Goal: Task Accomplishment & Management: Use online tool/utility

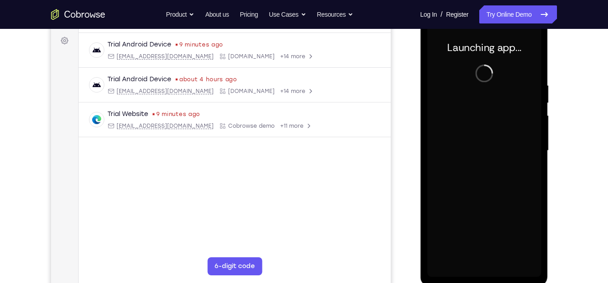
click at [487, 122] on div at bounding box center [484, 150] width 114 height 253
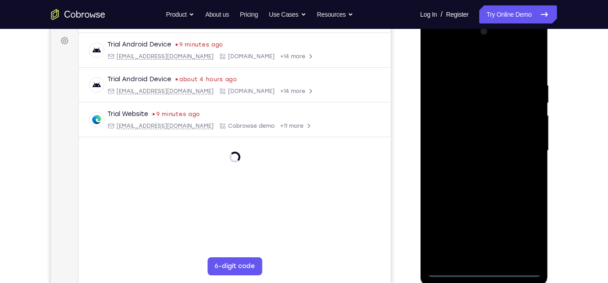
click at [494, 271] on div at bounding box center [484, 150] width 114 height 253
click at [480, 269] on div at bounding box center [484, 150] width 114 height 253
click at [484, 270] on div at bounding box center [484, 150] width 114 height 253
click at [528, 233] on div at bounding box center [484, 150] width 114 height 253
click at [530, 225] on div at bounding box center [484, 150] width 114 height 253
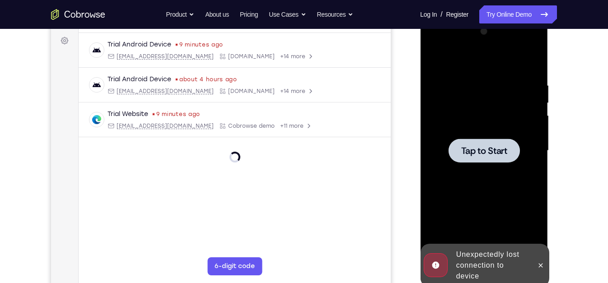
click at [519, 150] on div at bounding box center [483, 151] width 71 height 24
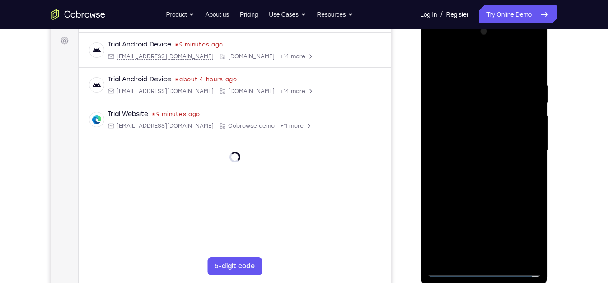
click at [485, 269] on div at bounding box center [484, 150] width 114 height 253
click at [483, 272] on div at bounding box center [484, 150] width 114 height 253
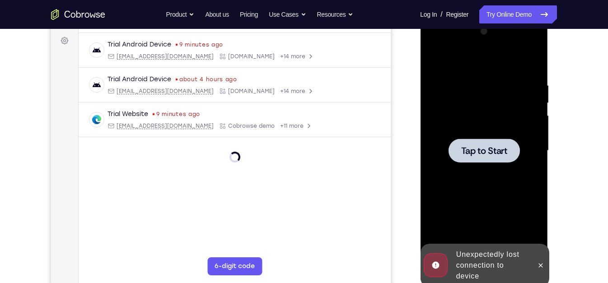
click at [467, 146] on span "Tap to Start" at bounding box center [484, 150] width 46 height 9
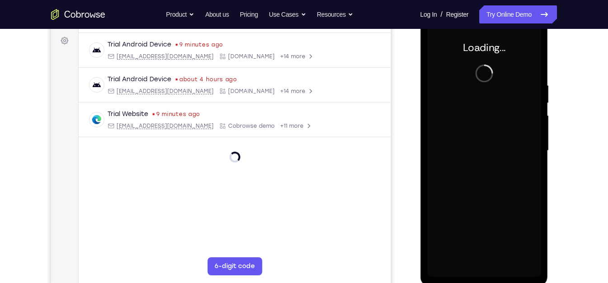
click at [472, 154] on div at bounding box center [484, 150] width 114 height 253
click at [490, 18] on div "Loading..." at bounding box center [484, 18] width 128 height 0
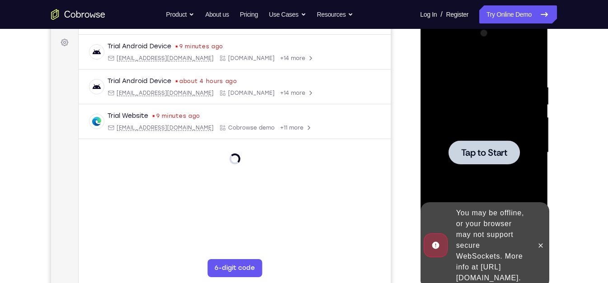
scroll to position [129, 0]
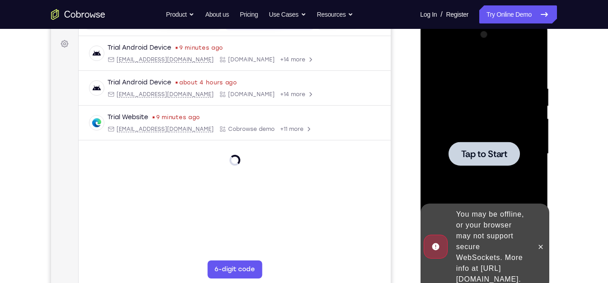
click at [474, 162] on div at bounding box center [483, 154] width 71 height 24
click at [550, 271] on div at bounding box center [485, 153] width 145 height 278
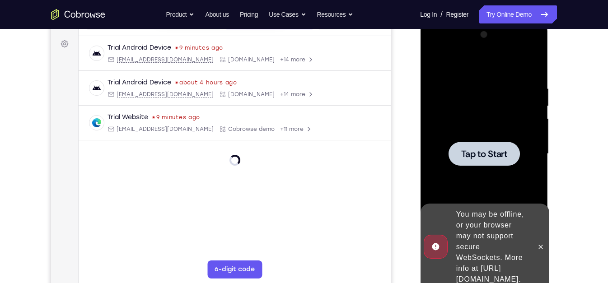
click at [516, 240] on div "You may be offline, or your browser may not support secure WebSockets. More inf…" at bounding box center [491, 247] width 79 height 83
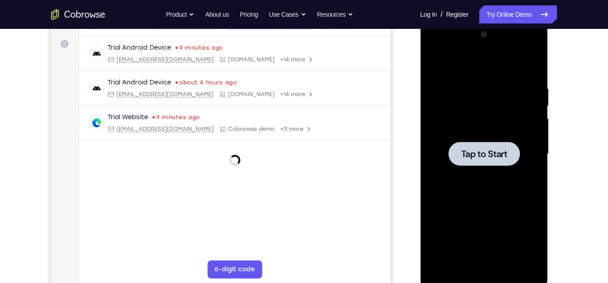
click at [472, 96] on div at bounding box center [484, 154] width 114 height 253
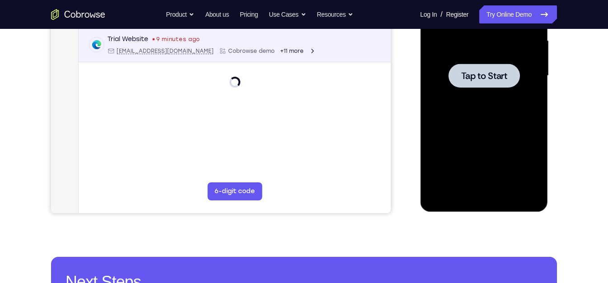
scroll to position [230, 0]
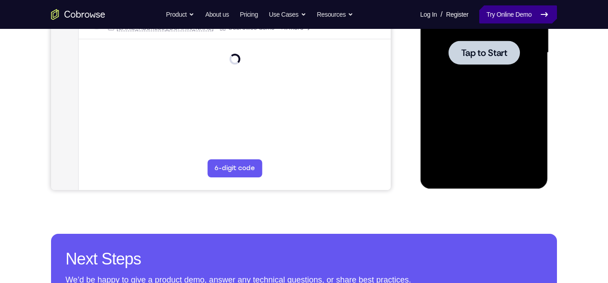
click at [495, 15] on link "Try Online Demo" at bounding box center [518, 14] width 78 height 18
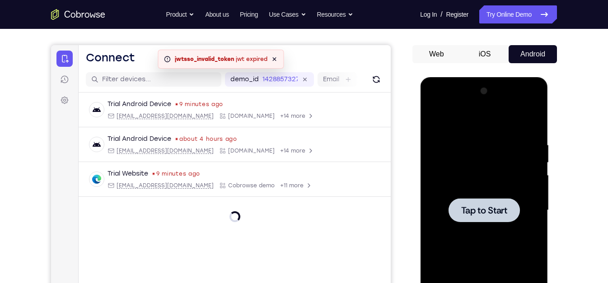
scroll to position [86, 0]
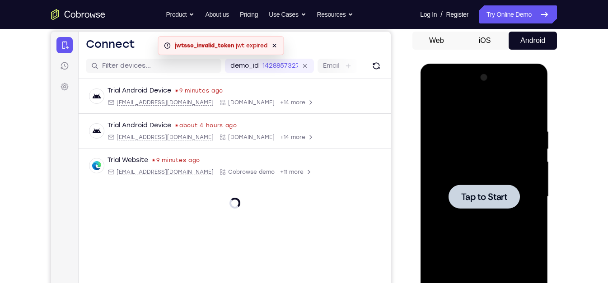
click at [402, 90] on div "Your Support Agent Your Customer Web iOS Android" at bounding box center [304, 168] width 506 height 334
click at [445, 113] on div at bounding box center [484, 196] width 114 height 253
click at [376, 66] on icon "Refresh" at bounding box center [376, 66] width 13 height 13
click at [277, 43] on div "An error has occurred : jwtsso_invalid_token jwt expired Dismiss" at bounding box center [221, 45] width 126 height 19
click at [277, 43] on icon at bounding box center [274, 45] width 7 height 7
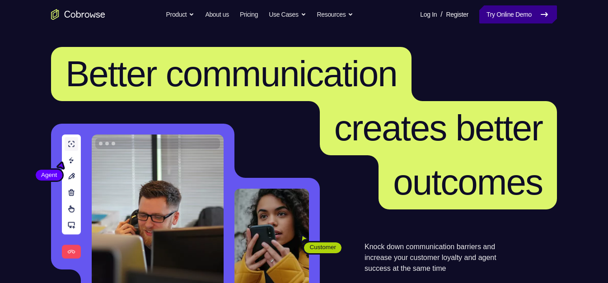
click at [506, 18] on link "Try Online Demo" at bounding box center [518, 14] width 78 height 18
click at [516, 9] on link "Try Online Demo" at bounding box center [518, 14] width 78 height 18
click at [535, 17] on link "Try Online Demo" at bounding box center [518, 14] width 78 height 18
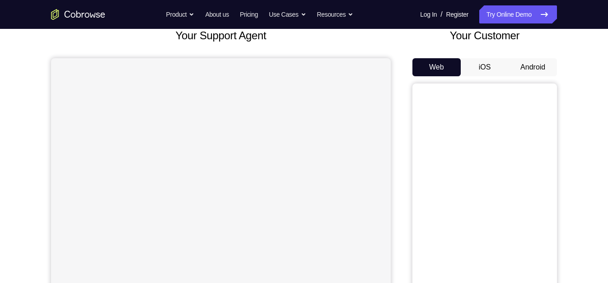
click at [538, 73] on button "Android" at bounding box center [533, 67] width 48 height 18
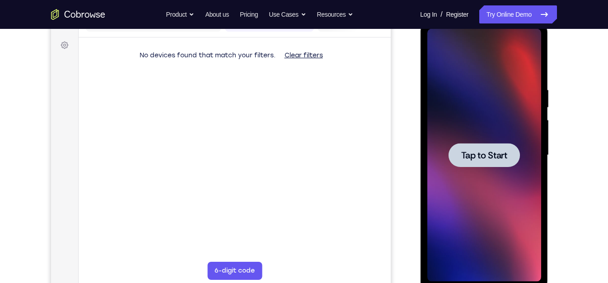
drag, startPoint x: 976, startPoint y: 165, endPoint x: 751, endPoint y: 114, distance: 230.9
click at [432, 122] on div at bounding box center [484, 155] width 114 height 253
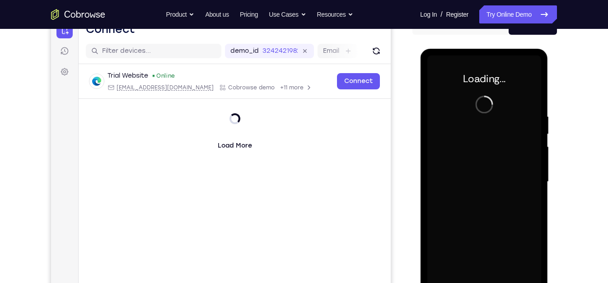
scroll to position [93, 0]
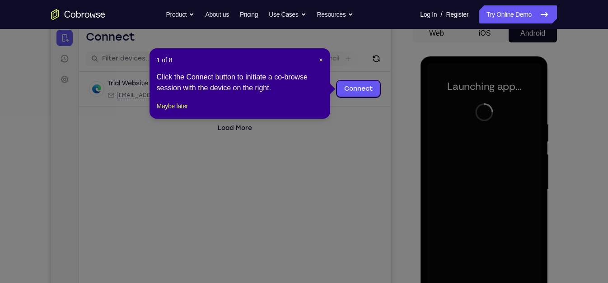
click at [324, 62] on div "1 of 8 × Click the Connect button to initiate a co-browse session with the devi…" at bounding box center [240, 83] width 181 height 70
click at [322, 61] on span "×" at bounding box center [321, 59] width 4 height 7
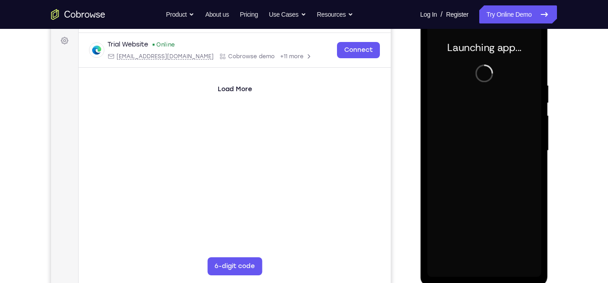
scroll to position [132, 0]
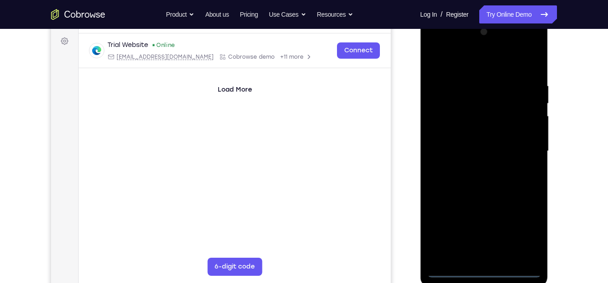
click at [484, 269] on div at bounding box center [484, 151] width 114 height 253
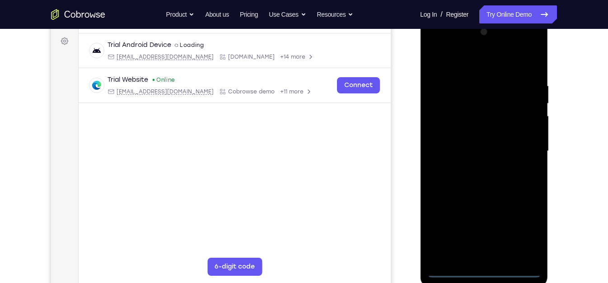
click at [527, 229] on div at bounding box center [484, 151] width 114 height 253
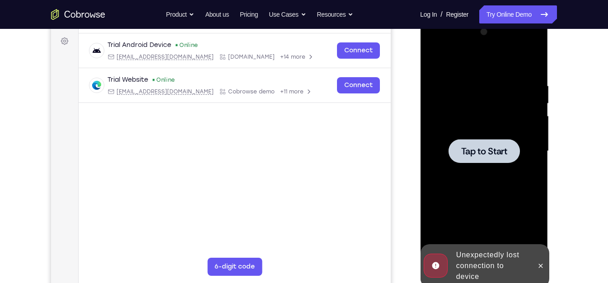
click at [525, 188] on div at bounding box center [484, 151] width 114 height 253
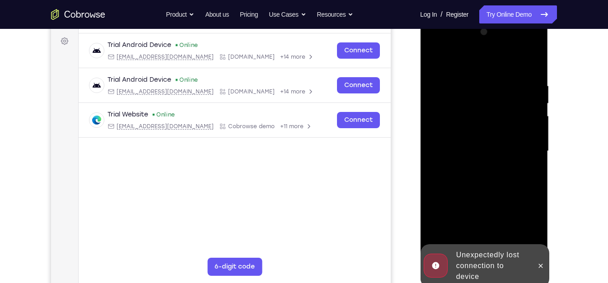
click at [474, 254] on div "Unexpectedly lost connection to device" at bounding box center [491, 266] width 79 height 40
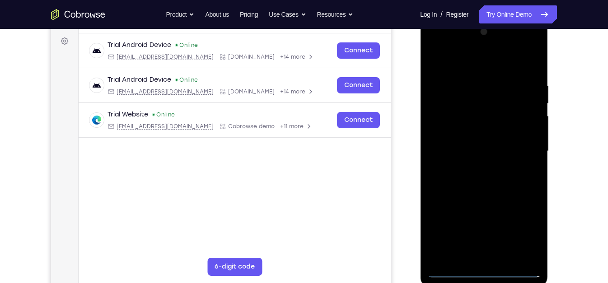
click at [485, 274] on div at bounding box center [484, 151] width 114 height 253
click at [522, 225] on div at bounding box center [484, 151] width 114 height 253
click at [484, 68] on div at bounding box center [484, 151] width 114 height 253
click at [450, 61] on div at bounding box center [484, 151] width 114 height 253
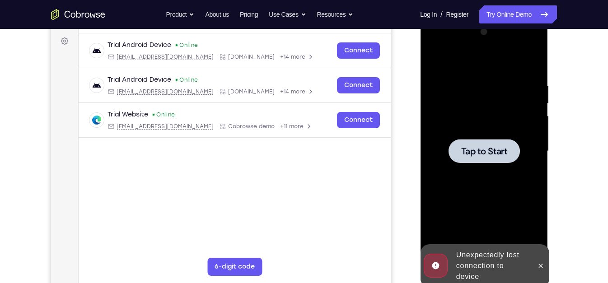
click at [534, 159] on div at bounding box center [484, 151] width 114 height 253
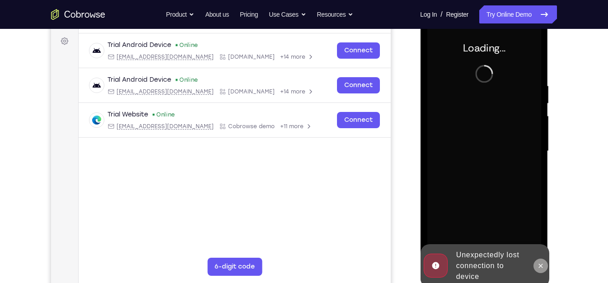
click at [545, 263] on button at bounding box center [540, 266] width 14 height 14
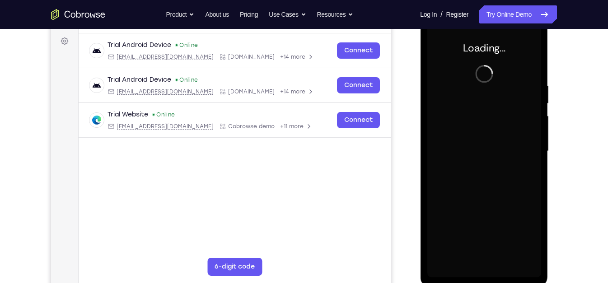
click at [464, 193] on div at bounding box center [484, 151] width 114 height 253
click at [466, 162] on div at bounding box center [484, 151] width 114 height 253
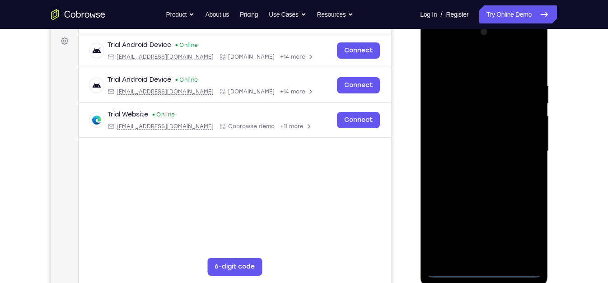
click at [485, 271] on div at bounding box center [484, 151] width 114 height 253
click at [487, 269] on div at bounding box center [484, 151] width 114 height 253
click at [486, 268] on div at bounding box center [484, 151] width 114 height 253
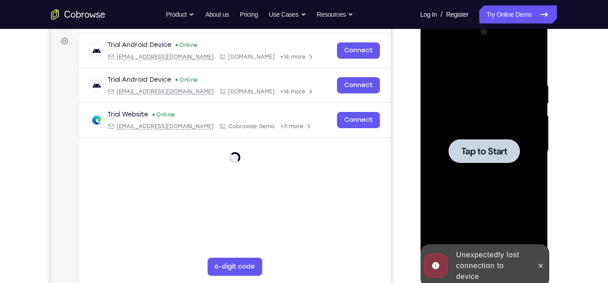
click at [484, 216] on div at bounding box center [484, 151] width 114 height 253
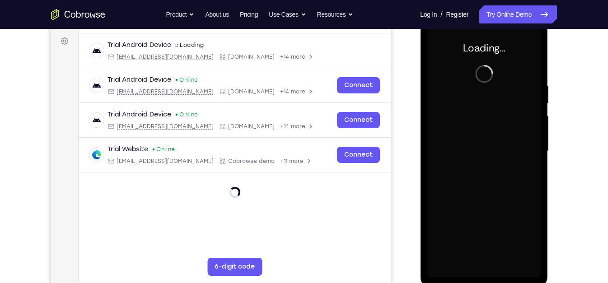
click at [420, 152] on div "Loading..." at bounding box center [484, 152] width 128 height 269
click at [456, 132] on div at bounding box center [484, 151] width 114 height 253
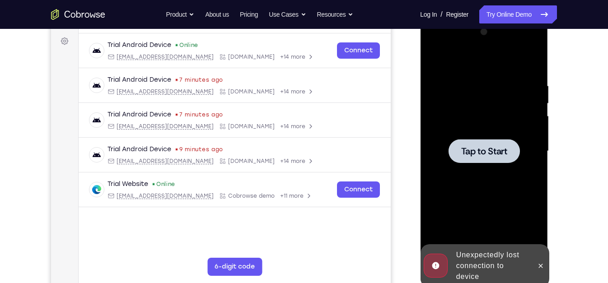
click at [488, 177] on div at bounding box center [484, 151] width 114 height 253
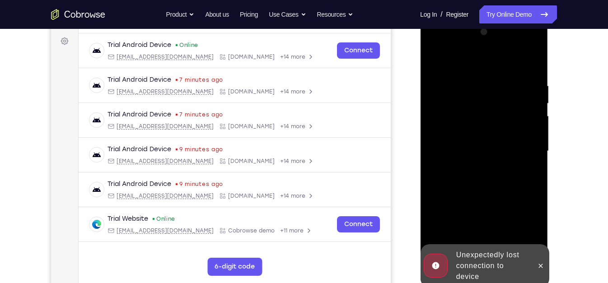
click at [479, 268] on div "Unexpectedly lost connection to device" at bounding box center [491, 266] width 79 height 40
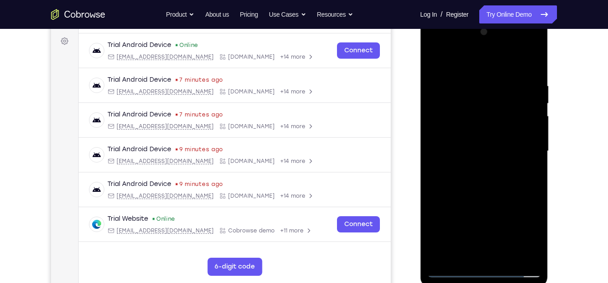
drag, startPoint x: 485, startPoint y: 261, endPoint x: 484, endPoint y: 271, distance: 10.4
click at [484, 271] on div at bounding box center [484, 151] width 114 height 253
click at [517, 229] on div at bounding box center [484, 151] width 114 height 253
click at [467, 67] on div at bounding box center [484, 151] width 114 height 253
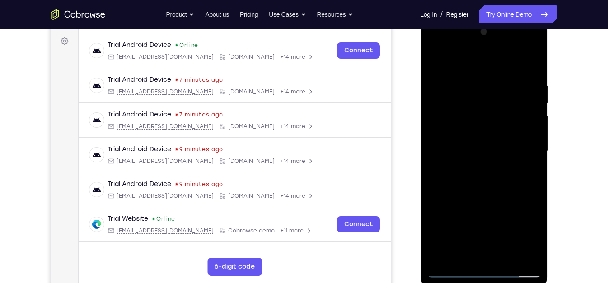
click at [521, 149] on div at bounding box center [484, 151] width 114 height 253
click at [474, 169] on div at bounding box center [484, 151] width 114 height 253
click at [462, 147] on div at bounding box center [484, 151] width 114 height 253
click at [481, 134] on div at bounding box center [484, 151] width 114 height 253
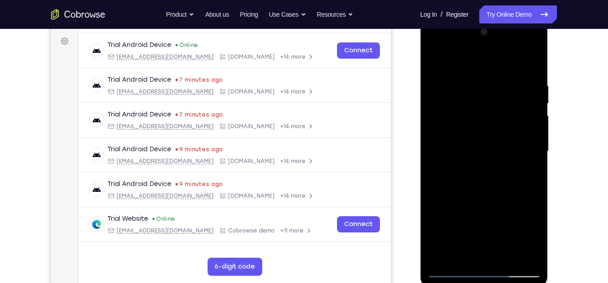
click at [481, 128] on div at bounding box center [484, 151] width 114 height 253
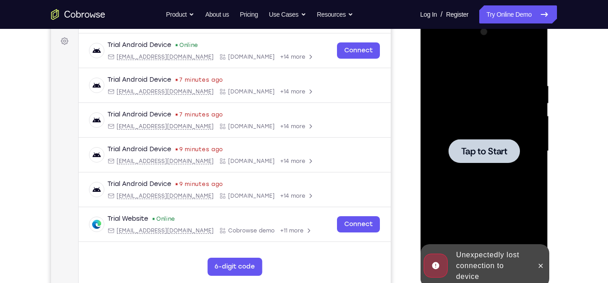
click at [481, 136] on div at bounding box center [484, 151] width 114 height 253
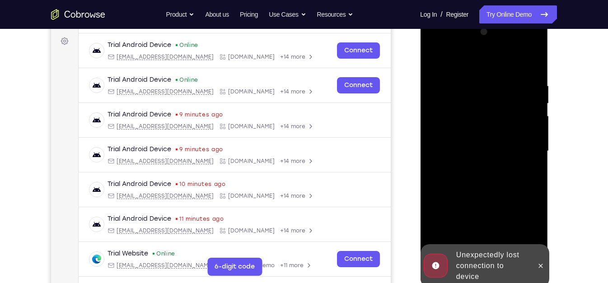
click at [490, 263] on div "Unexpectedly lost connection to device" at bounding box center [491, 266] width 79 height 40
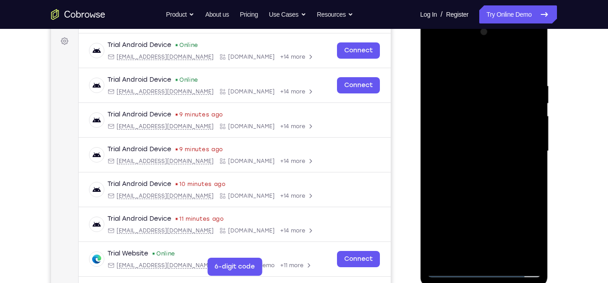
click at [487, 270] on div at bounding box center [484, 151] width 114 height 253
click at [524, 239] on div at bounding box center [484, 151] width 114 height 253
click at [464, 66] on div at bounding box center [484, 151] width 114 height 253
click at [529, 147] on div at bounding box center [484, 151] width 114 height 253
click at [477, 168] on div at bounding box center [484, 151] width 114 height 253
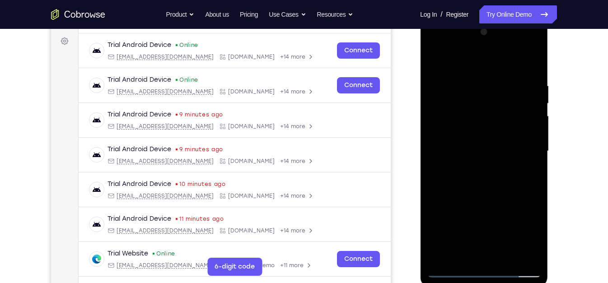
click at [479, 136] on div at bounding box center [484, 151] width 114 height 253
click at [484, 167] on div at bounding box center [484, 151] width 114 height 253
click at [484, 128] on div at bounding box center [484, 151] width 114 height 253
click at [535, 247] on div at bounding box center [484, 151] width 114 height 253
click at [468, 188] on div at bounding box center [484, 151] width 114 height 253
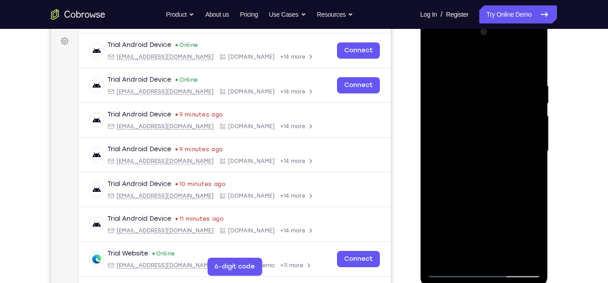
click at [468, 188] on div at bounding box center [484, 151] width 114 height 253
click at [476, 85] on div at bounding box center [484, 151] width 114 height 253
drag, startPoint x: 486, startPoint y: 66, endPoint x: 491, endPoint y: 17, distance: 49.5
click at [491, 18] on html "Online web based iOS Simulators and Android Emulators. Run iPhone, iPad, Mobile…" at bounding box center [484, 153] width 129 height 271
click at [532, 129] on div at bounding box center [484, 151] width 114 height 253
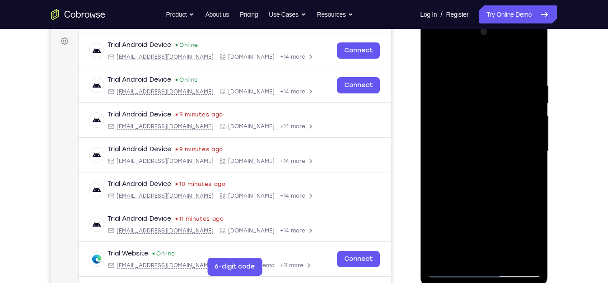
click at [532, 129] on div at bounding box center [484, 151] width 114 height 253
click at [422, 147] on div at bounding box center [484, 152] width 128 height 269
click at [432, 147] on div at bounding box center [484, 151] width 114 height 253
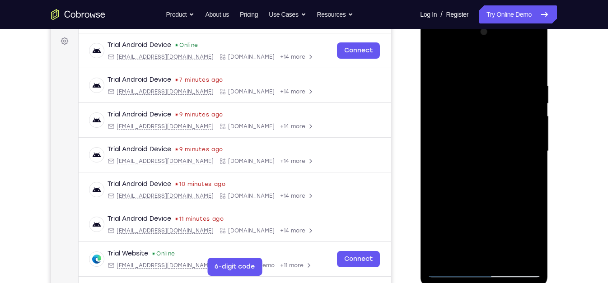
click at [528, 117] on div at bounding box center [484, 151] width 114 height 253
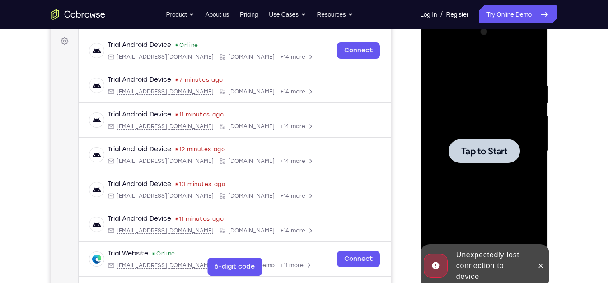
click at [528, 110] on div at bounding box center [484, 151] width 114 height 253
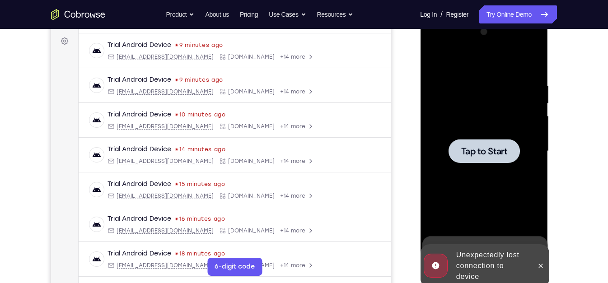
click at [483, 121] on div at bounding box center [484, 151] width 114 height 253
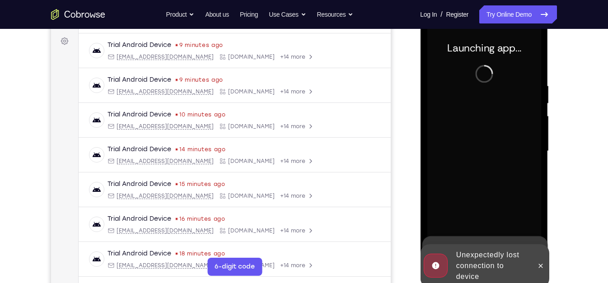
click at [483, 121] on div at bounding box center [484, 151] width 114 height 253
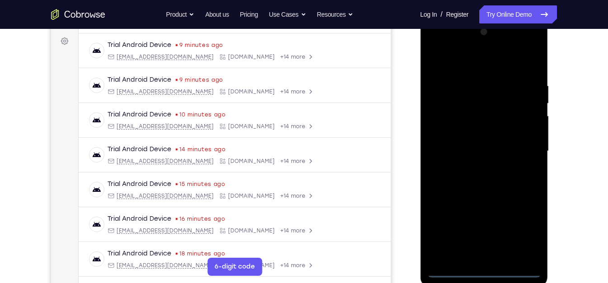
click at [480, 274] on div at bounding box center [484, 151] width 114 height 253
click at [490, 268] on div at bounding box center [484, 151] width 114 height 253
click at [527, 231] on div at bounding box center [484, 151] width 114 height 253
click at [461, 63] on div at bounding box center [484, 151] width 114 height 253
click at [516, 143] on div at bounding box center [484, 151] width 114 height 253
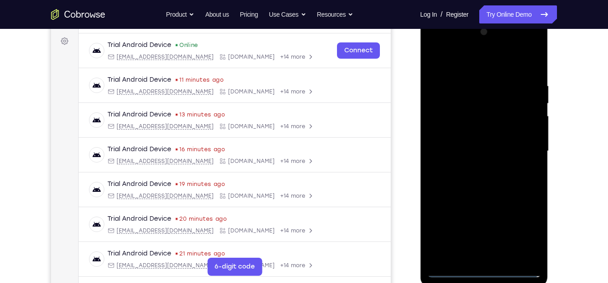
click at [474, 167] on div at bounding box center [484, 151] width 114 height 253
click at [474, 164] on div at bounding box center [484, 151] width 114 height 253
click at [474, 169] on div at bounding box center [484, 151] width 114 height 253
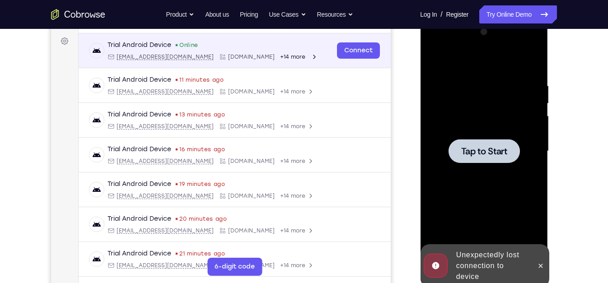
click at [232, 35] on div "Trial Android Device Online android@example.com Cobrowse.io +14 more android@ex…" at bounding box center [235, 50] width 312 height 35
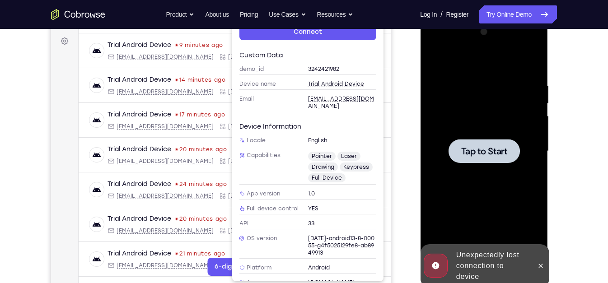
click at [468, 141] on div at bounding box center [483, 151] width 71 height 24
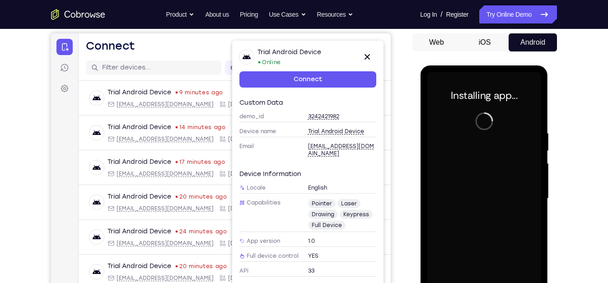
scroll to position [92, 0]
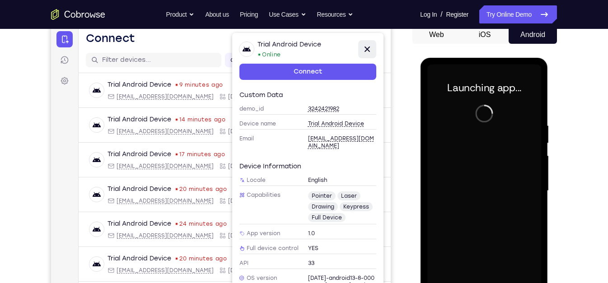
click at [367, 45] on icon at bounding box center [367, 49] width 11 height 11
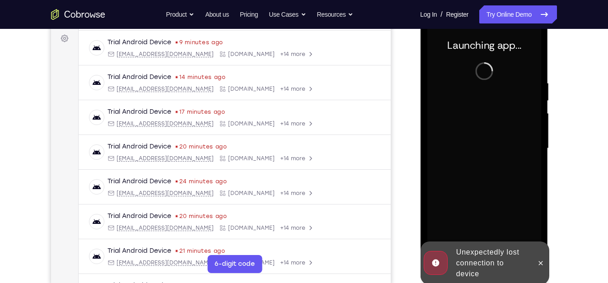
scroll to position [135, 0]
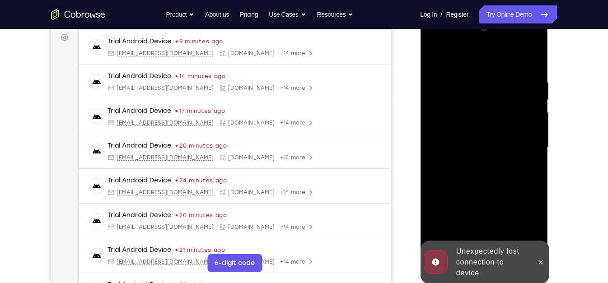
click at [529, 252] on div "Unexpectedly lost connection to device" at bounding box center [491, 263] width 79 height 40
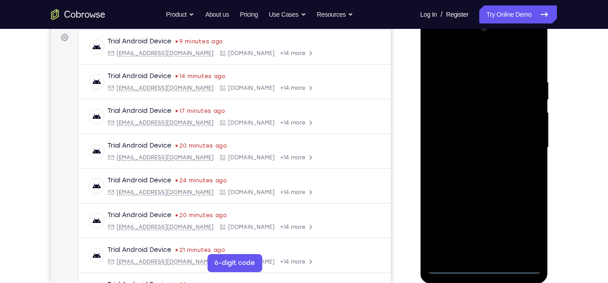
click at [479, 270] on div at bounding box center [484, 147] width 114 height 253
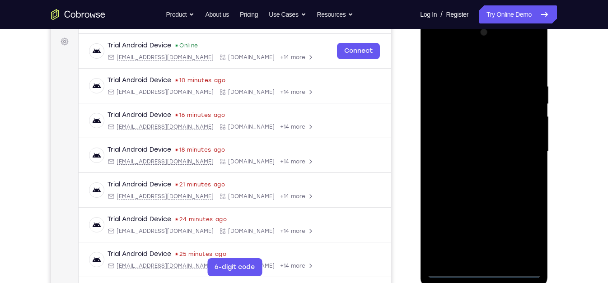
click at [526, 231] on div at bounding box center [484, 151] width 114 height 253
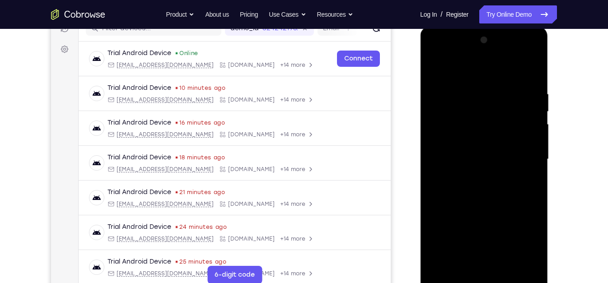
scroll to position [130, 0]
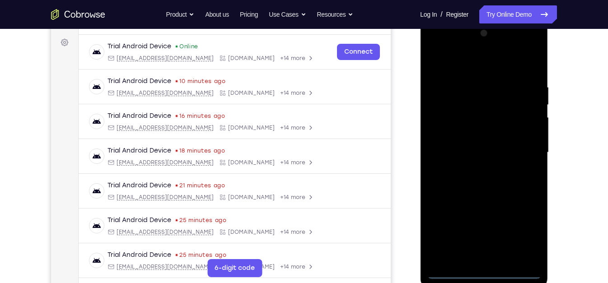
click at [474, 65] on div at bounding box center [484, 152] width 114 height 253
click at [522, 147] on div at bounding box center [484, 152] width 114 height 253
click at [472, 169] on div at bounding box center [484, 152] width 114 height 253
click at [481, 146] on div at bounding box center [484, 152] width 114 height 253
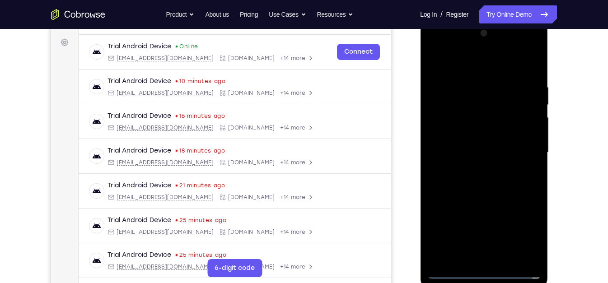
click at [484, 127] on div at bounding box center [484, 152] width 114 height 253
click at [486, 156] on div at bounding box center [484, 152] width 114 height 253
click at [477, 182] on div at bounding box center [484, 152] width 114 height 253
click at [483, 176] on div at bounding box center [484, 152] width 114 height 253
drag, startPoint x: 478, startPoint y: 69, endPoint x: 474, endPoint y: 14, distance: 54.4
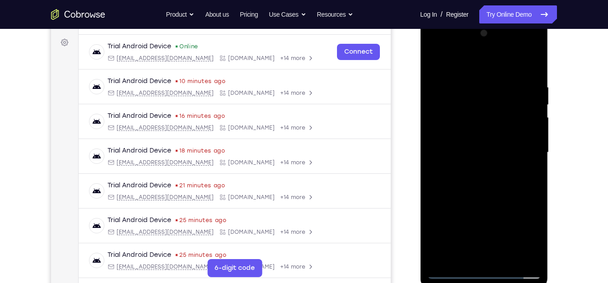
click at [474, 19] on html "Online web based iOS Simulators and Android Emulators. Run iPhone, iPad, Mobile…" at bounding box center [484, 154] width 129 height 271
click at [522, 188] on div at bounding box center [484, 152] width 114 height 253
click at [507, 197] on div at bounding box center [484, 152] width 114 height 253
click at [535, 61] on div at bounding box center [484, 152] width 114 height 253
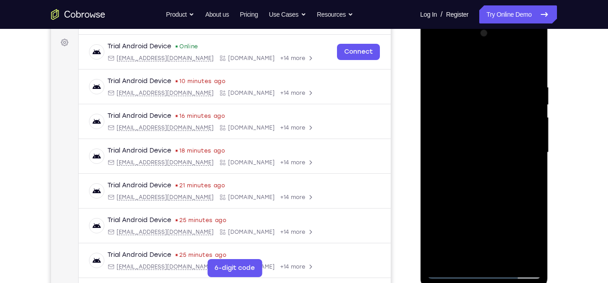
drag, startPoint x: 493, startPoint y: 220, endPoint x: 504, endPoint y: 124, distance: 96.0
click at [504, 124] on div at bounding box center [484, 152] width 114 height 253
drag, startPoint x: 507, startPoint y: 196, endPoint x: 502, endPoint y: 114, distance: 82.4
click at [502, 114] on div at bounding box center [484, 152] width 114 height 253
click at [537, 256] on div at bounding box center [484, 152] width 114 height 253
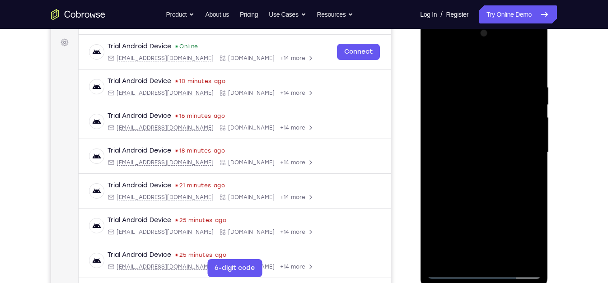
click at [504, 261] on div at bounding box center [484, 152] width 114 height 253
click at [498, 203] on div at bounding box center [484, 152] width 114 height 253
drag, startPoint x: 477, startPoint y: 169, endPoint x: 477, endPoint y: 158, distance: 11.7
click at [477, 158] on div at bounding box center [484, 152] width 114 height 253
click at [484, 155] on div at bounding box center [484, 152] width 114 height 253
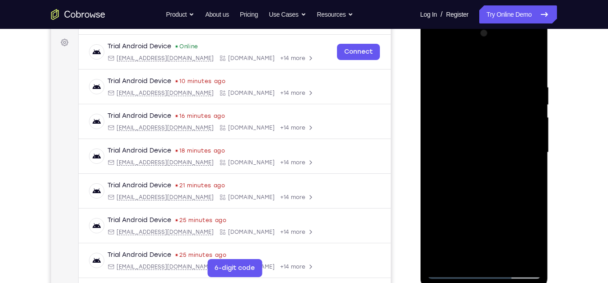
click at [474, 179] on div at bounding box center [484, 152] width 114 height 253
click at [433, 66] on div at bounding box center [484, 152] width 114 height 253
drag, startPoint x: 484, startPoint y: 211, endPoint x: 479, endPoint y: 94, distance: 117.1
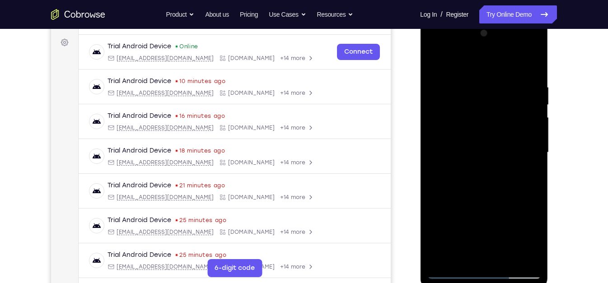
click at [479, 94] on div at bounding box center [484, 152] width 114 height 253
drag, startPoint x: 484, startPoint y: 222, endPoint x: 495, endPoint y: 143, distance: 79.9
click at [495, 143] on div at bounding box center [484, 152] width 114 height 253
drag, startPoint x: 488, startPoint y: 195, endPoint x: 490, endPoint y: 120, distance: 75.0
click at [490, 120] on div at bounding box center [484, 152] width 114 height 253
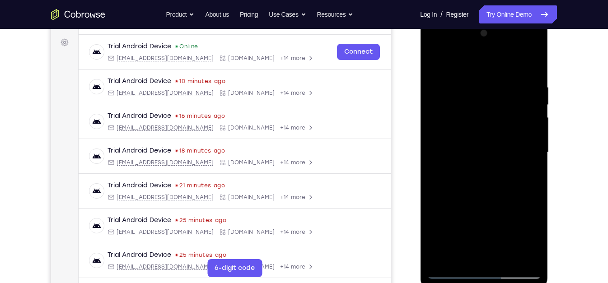
click at [507, 261] on div at bounding box center [484, 152] width 114 height 253
drag, startPoint x: 489, startPoint y: 198, endPoint x: 491, endPoint y: 124, distance: 73.7
click at [491, 124] on div at bounding box center [484, 152] width 114 height 253
drag, startPoint x: 494, startPoint y: 194, endPoint x: 506, endPoint y: 136, distance: 60.0
click at [506, 136] on div at bounding box center [484, 152] width 114 height 253
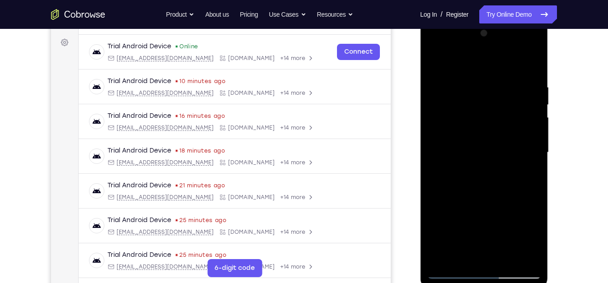
drag, startPoint x: 495, startPoint y: 214, endPoint x: 500, endPoint y: 140, distance: 74.3
click at [500, 140] on div at bounding box center [484, 152] width 114 height 253
click at [479, 215] on div at bounding box center [484, 152] width 114 height 253
click at [531, 237] on div at bounding box center [484, 152] width 114 height 253
click at [436, 60] on div at bounding box center [484, 152] width 114 height 253
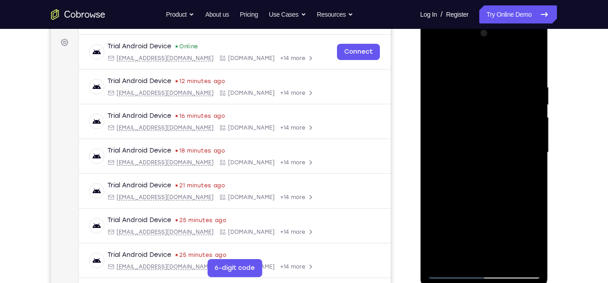
drag, startPoint x: 463, startPoint y: 195, endPoint x: 479, endPoint y: 123, distance: 73.6
click at [479, 123] on div at bounding box center [484, 152] width 114 height 253
drag, startPoint x: 465, startPoint y: 191, endPoint x: 478, endPoint y: 138, distance: 54.0
click at [478, 138] on div at bounding box center [484, 152] width 114 height 253
drag, startPoint x: 470, startPoint y: 210, endPoint x: 476, endPoint y: 169, distance: 41.2
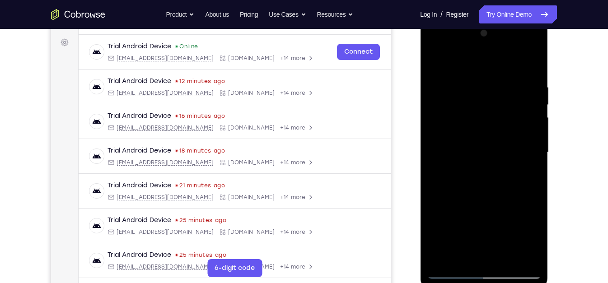
click at [476, 169] on div at bounding box center [484, 152] width 114 height 253
click at [488, 162] on div at bounding box center [484, 152] width 114 height 253
click at [465, 252] on div at bounding box center [484, 152] width 114 height 253
drag, startPoint x: 487, startPoint y: 147, endPoint x: 475, endPoint y: 192, distance: 46.3
click at [475, 192] on div at bounding box center [484, 152] width 114 height 253
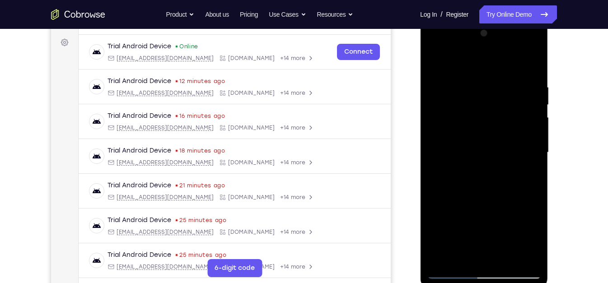
drag, startPoint x: 473, startPoint y: 110, endPoint x: 467, endPoint y: 151, distance: 41.5
click at [467, 151] on div at bounding box center [484, 152] width 114 height 253
drag, startPoint x: 480, startPoint y: 106, endPoint x: 477, endPoint y: 160, distance: 54.3
click at [477, 160] on div at bounding box center [484, 152] width 114 height 253
drag, startPoint x: 489, startPoint y: 110, endPoint x: 479, endPoint y: 145, distance: 35.6
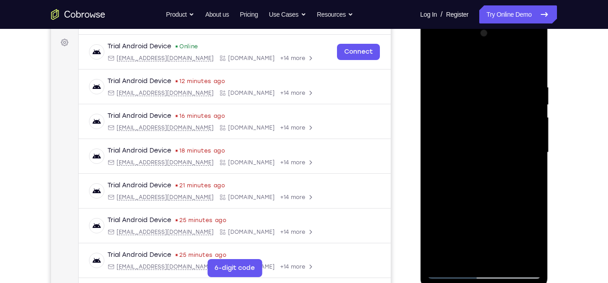
click at [479, 145] on div at bounding box center [484, 152] width 114 height 253
drag, startPoint x: 482, startPoint y: 99, endPoint x: 473, endPoint y: 154, distance: 55.4
click at [473, 154] on div at bounding box center [484, 152] width 114 height 253
drag, startPoint x: 483, startPoint y: 92, endPoint x: 474, endPoint y: 151, distance: 59.9
click at [474, 151] on div at bounding box center [484, 152] width 114 height 253
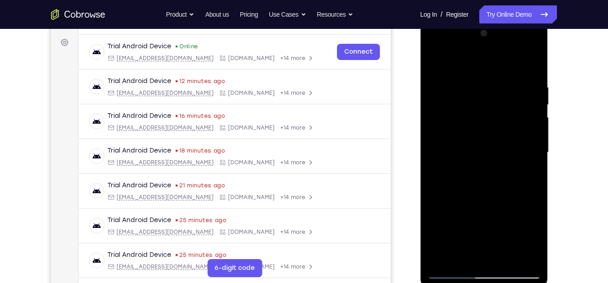
drag, startPoint x: 480, startPoint y: 121, endPoint x: 474, endPoint y: 156, distance: 35.7
click at [474, 156] on div at bounding box center [484, 152] width 114 height 253
drag, startPoint x: 491, startPoint y: 99, endPoint x: 474, endPoint y: 167, distance: 69.5
click at [474, 167] on div at bounding box center [484, 152] width 114 height 253
drag, startPoint x: 486, startPoint y: 122, endPoint x: 484, endPoint y: 147, distance: 25.4
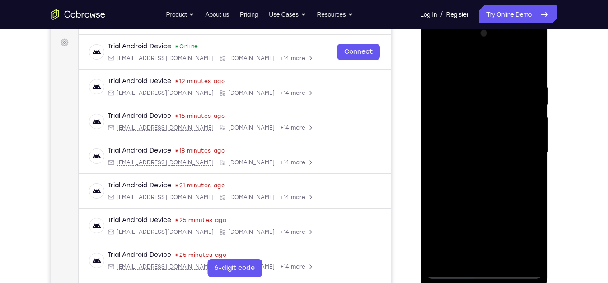
click at [484, 147] on div at bounding box center [484, 152] width 114 height 253
drag, startPoint x: 484, startPoint y: 147, endPoint x: 502, endPoint y: -38, distance: 185.7
click at [502, 19] on html "Online web based iOS Simulators and Android Emulators. Run iPhone, iPad, Mobile…" at bounding box center [484, 154] width 129 height 271
drag, startPoint x: 479, startPoint y: 72, endPoint x: 484, endPoint y: 52, distance: 21.2
click at [484, 52] on div at bounding box center [484, 152] width 114 height 253
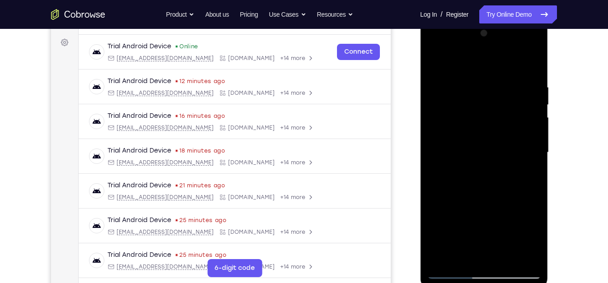
click at [464, 63] on div at bounding box center [484, 152] width 114 height 253
click at [446, 75] on div at bounding box center [484, 152] width 114 height 253
click at [435, 61] on div at bounding box center [484, 152] width 114 height 253
drag, startPoint x: 514, startPoint y: 254, endPoint x: 437, endPoint y: 255, distance: 77.7
click at [437, 255] on div at bounding box center [484, 152] width 114 height 253
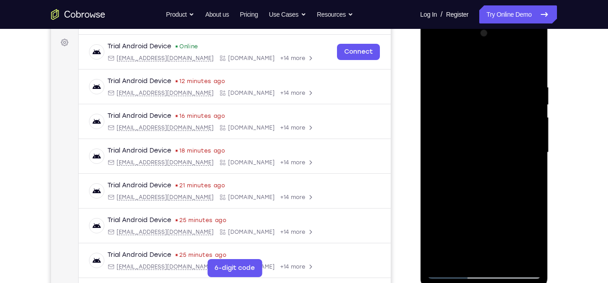
click at [516, 178] on div at bounding box center [484, 152] width 114 height 253
click at [439, 61] on div at bounding box center [484, 152] width 114 height 253
drag, startPoint x: 490, startPoint y: 168, endPoint x: 506, endPoint y: 103, distance: 66.1
click at [506, 103] on div at bounding box center [484, 152] width 114 height 253
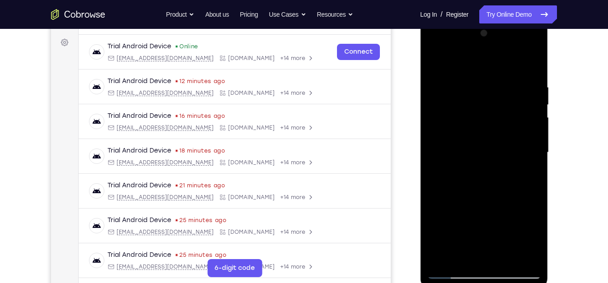
drag, startPoint x: 495, startPoint y: 160, endPoint x: 499, endPoint y: 133, distance: 27.5
click at [499, 133] on div at bounding box center [484, 152] width 114 height 253
drag, startPoint x: 489, startPoint y: 207, endPoint x: 493, endPoint y: 188, distance: 18.9
click at [493, 188] on div at bounding box center [484, 152] width 114 height 253
drag, startPoint x: 457, startPoint y: 204, endPoint x: 471, endPoint y: 133, distance: 72.4
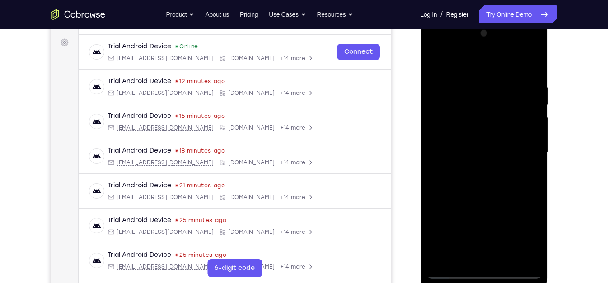
click at [471, 133] on div at bounding box center [484, 152] width 114 height 253
drag, startPoint x: 479, startPoint y: 209, endPoint x: 483, endPoint y: 173, distance: 36.7
click at [483, 173] on div at bounding box center [484, 152] width 114 height 253
drag, startPoint x: 479, startPoint y: 204, endPoint x: 482, endPoint y: 181, distance: 23.8
click at [482, 181] on div at bounding box center [484, 152] width 114 height 253
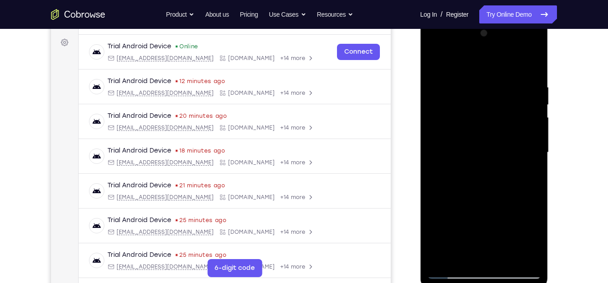
drag, startPoint x: 484, startPoint y: 217, endPoint x: 487, endPoint y: 169, distance: 47.6
click at [487, 169] on div at bounding box center [484, 152] width 114 height 253
drag, startPoint x: 480, startPoint y: 227, endPoint x: 481, endPoint y: 159, distance: 67.8
click at [481, 159] on div at bounding box center [484, 152] width 114 height 253
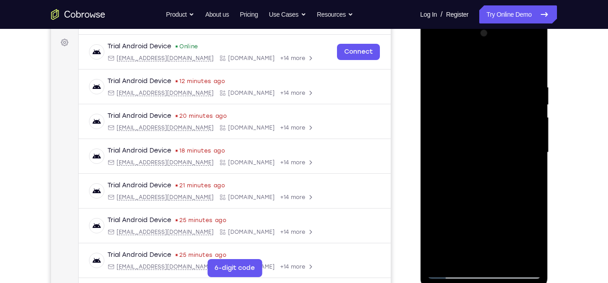
click at [481, 159] on div at bounding box center [484, 152] width 114 height 253
click at [470, 255] on div at bounding box center [484, 152] width 114 height 253
click at [463, 258] on div at bounding box center [484, 152] width 114 height 253
click at [504, 215] on div at bounding box center [484, 152] width 114 height 253
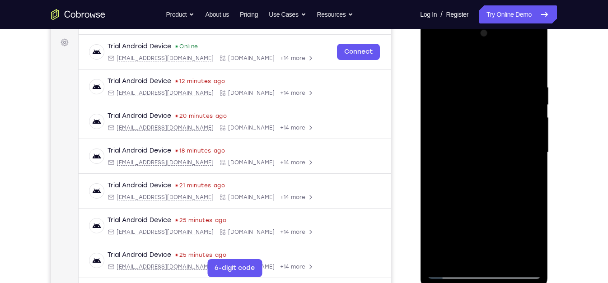
click at [504, 215] on div at bounding box center [484, 152] width 114 height 253
click at [433, 61] on div at bounding box center [484, 152] width 114 height 253
drag, startPoint x: 453, startPoint y: 186, endPoint x: 451, endPoint y: 138, distance: 47.9
click at [451, 138] on div at bounding box center [484, 152] width 114 height 253
drag, startPoint x: 479, startPoint y: 215, endPoint x: 478, endPoint y: 195, distance: 19.5
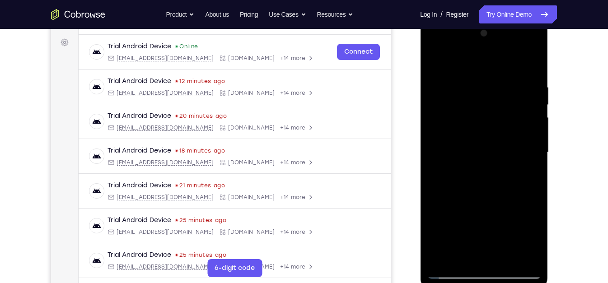
click at [478, 195] on div at bounding box center [484, 152] width 114 height 253
click at [486, 173] on div at bounding box center [484, 152] width 114 height 253
click at [435, 66] on div at bounding box center [484, 152] width 114 height 253
drag, startPoint x: 479, startPoint y: 186, endPoint x: 479, endPoint y: 155, distance: 30.7
click at [479, 155] on div at bounding box center [484, 152] width 114 height 253
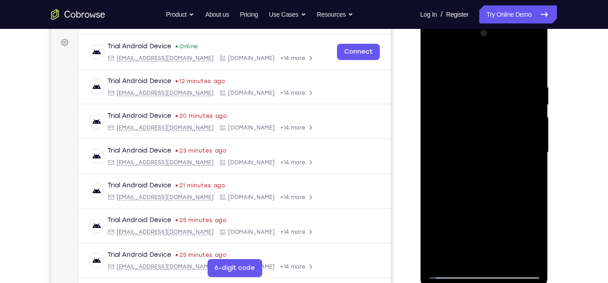
drag, startPoint x: 483, startPoint y: 202, endPoint x: 490, endPoint y: 160, distance: 42.2
click at [490, 160] on div at bounding box center [484, 152] width 114 height 253
click at [471, 213] on div at bounding box center [484, 152] width 114 height 253
click at [432, 63] on div at bounding box center [484, 152] width 114 height 253
drag, startPoint x: 490, startPoint y: 194, endPoint x: 499, endPoint y: 129, distance: 65.7
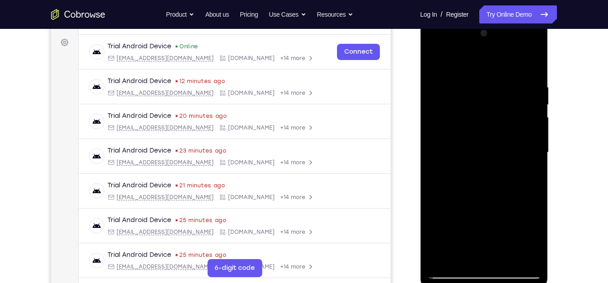
click at [499, 129] on div at bounding box center [484, 152] width 114 height 253
drag, startPoint x: 494, startPoint y: 196, endPoint x: 495, endPoint y: 140, distance: 56.5
click at [495, 140] on div at bounding box center [484, 152] width 114 height 253
drag, startPoint x: 480, startPoint y: 220, endPoint x: 481, endPoint y: 168, distance: 52.0
click at [481, 168] on div at bounding box center [484, 152] width 114 height 253
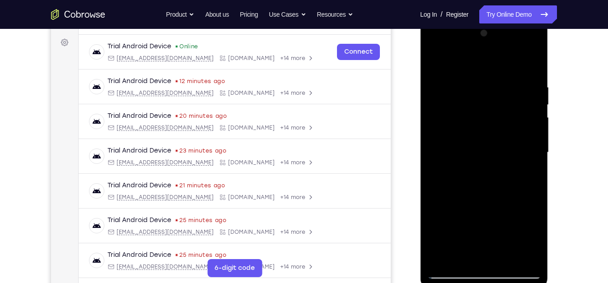
drag, startPoint x: 481, startPoint y: 168, endPoint x: 472, endPoint y: 229, distance: 62.2
click at [472, 229] on div at bounding box center [484, 152] width 114 height 253
click at [441, 88] on div at bounding box center [484, 152] width 114 height 253
